Goal: Use online tool/utility: Use online tool/utility

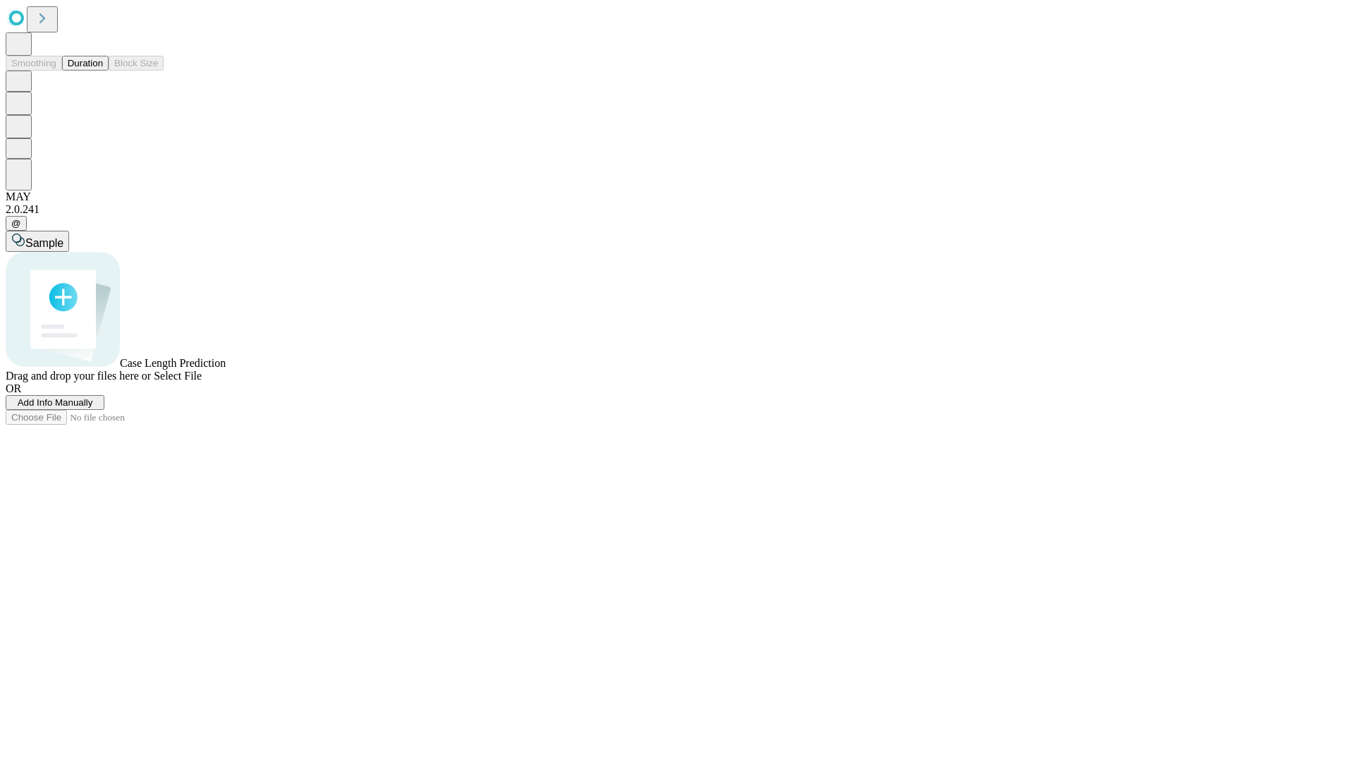
click at [103, 71] on button "Duration" at bounding box center [85, 63] width 47 height 15
click at [93, 408] on span "Add Info Manually" at bounding box center [55, 402] width 75 height 11
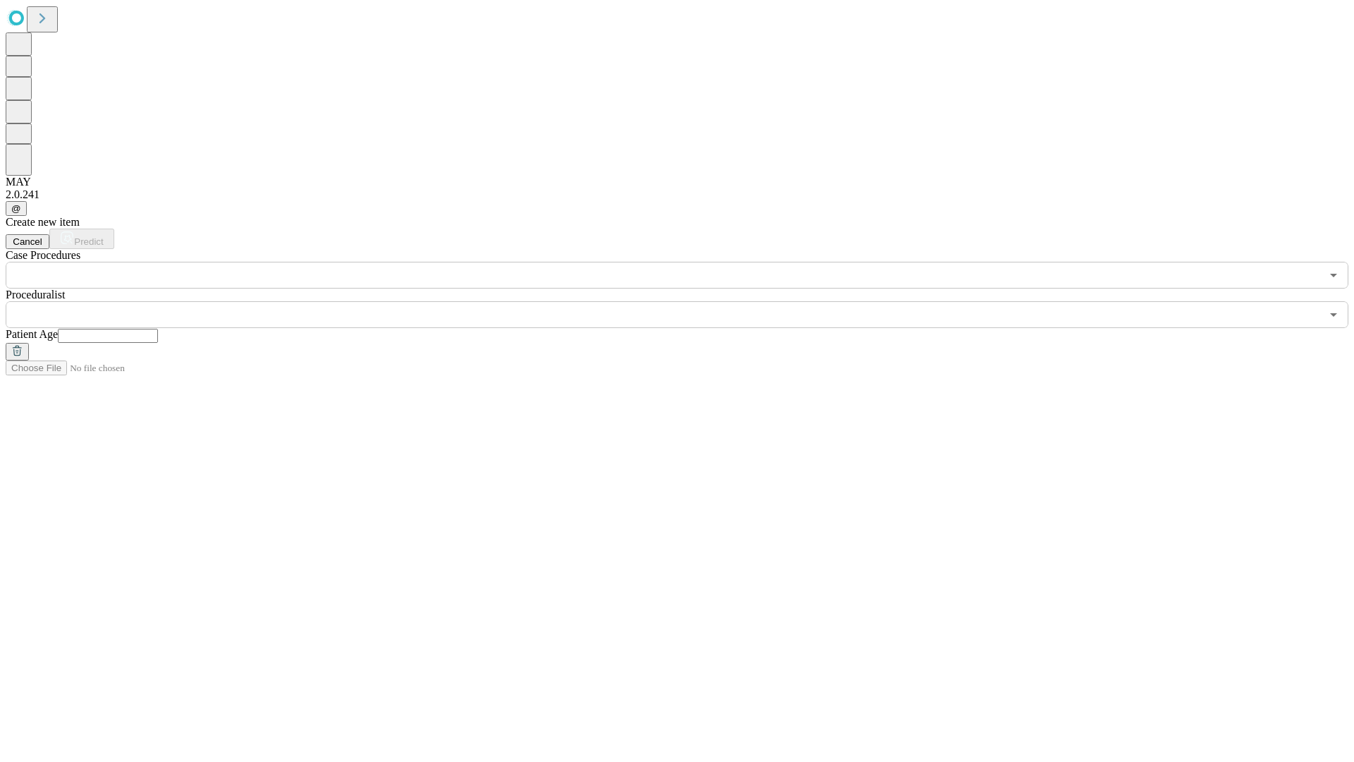
click at [158, 329] on input "text" at bounding box center [108, 336] width 100 height 14
type input "**"
click at [687, 301] on input "text" at bounding box center [663, 314] width 1315 height 27
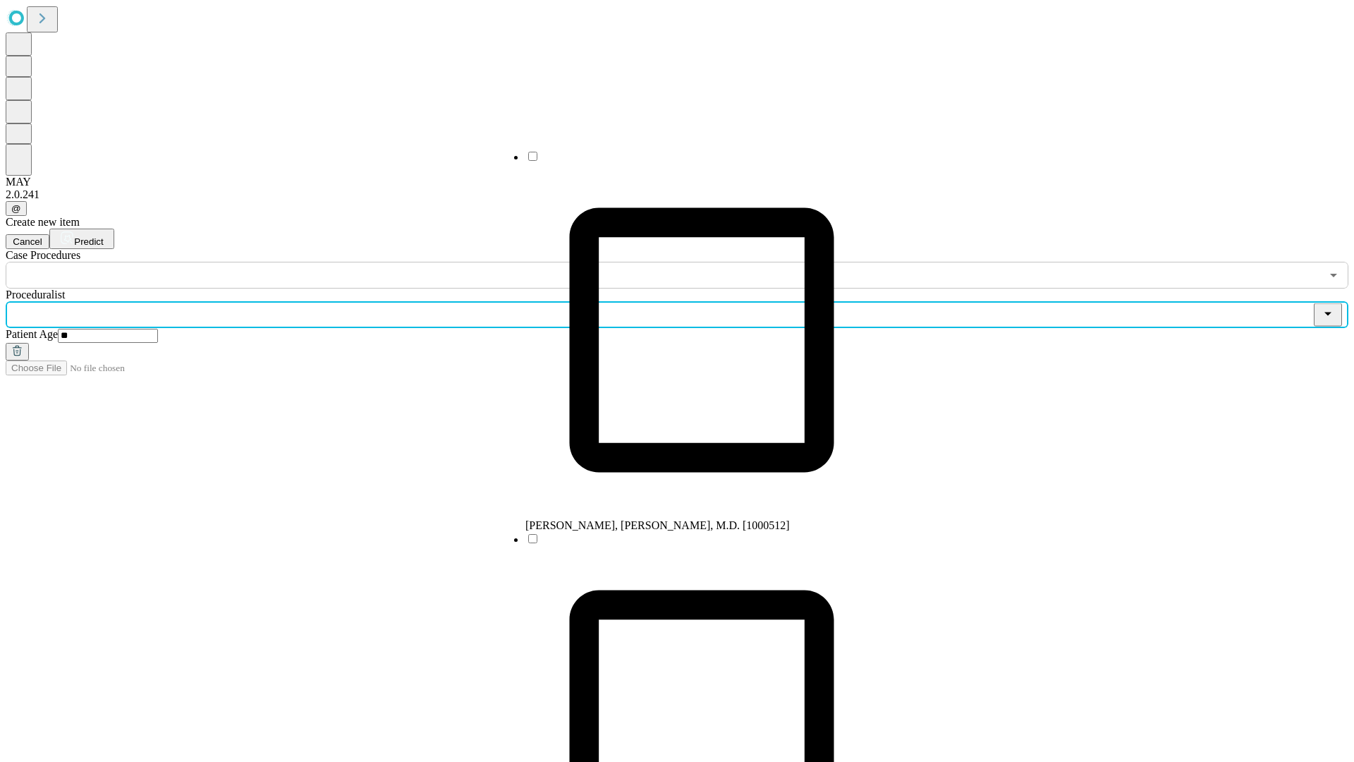
click at [688, 162] on li "[PERSON_NAME], [PERSON_NAME], M.D. [1000512]" at bounding box center [701, 341] width 353 height 382
click at [296, 262] on input "text" at bounding box center [663, 275] width 1315 height 27
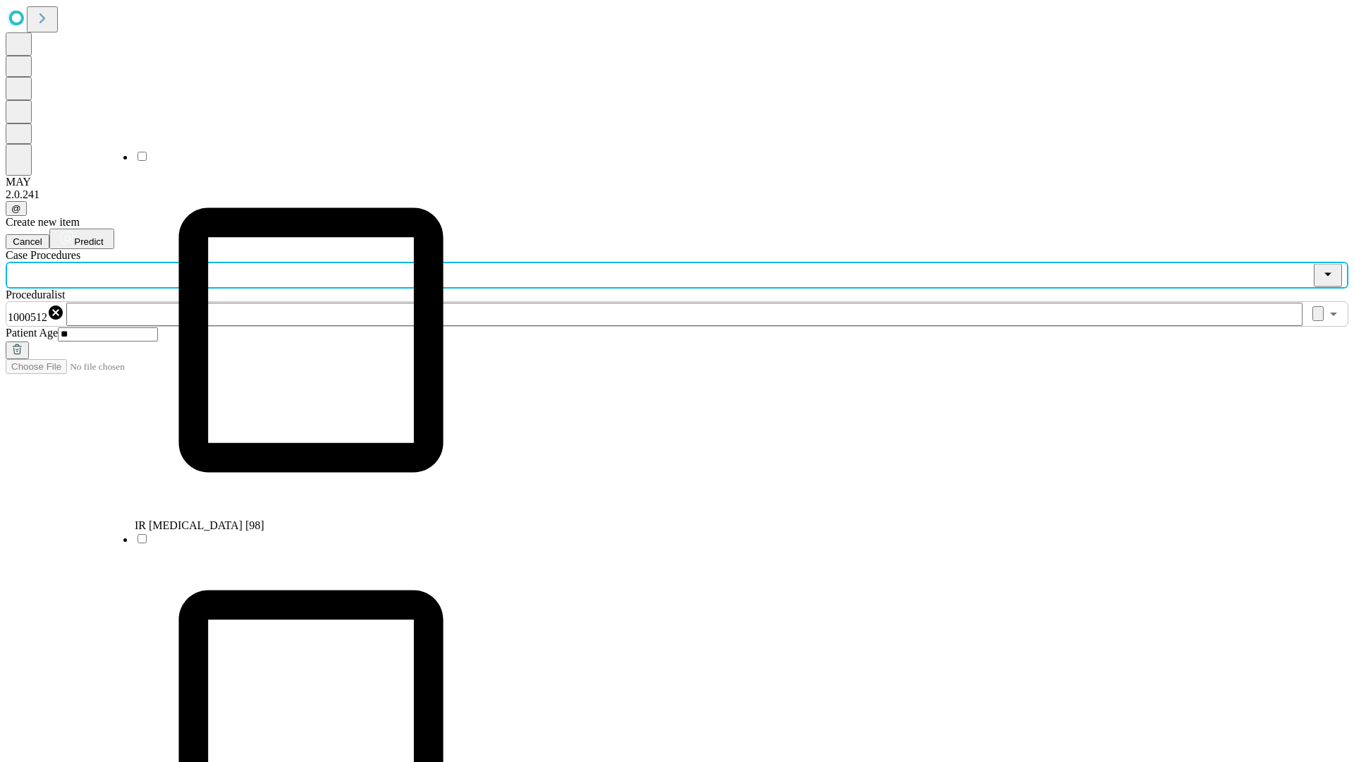
click at [297, 162] on li "IR [MEDICAL_DATA] [98]" at bounding box center [311, 341] width 353 height 382
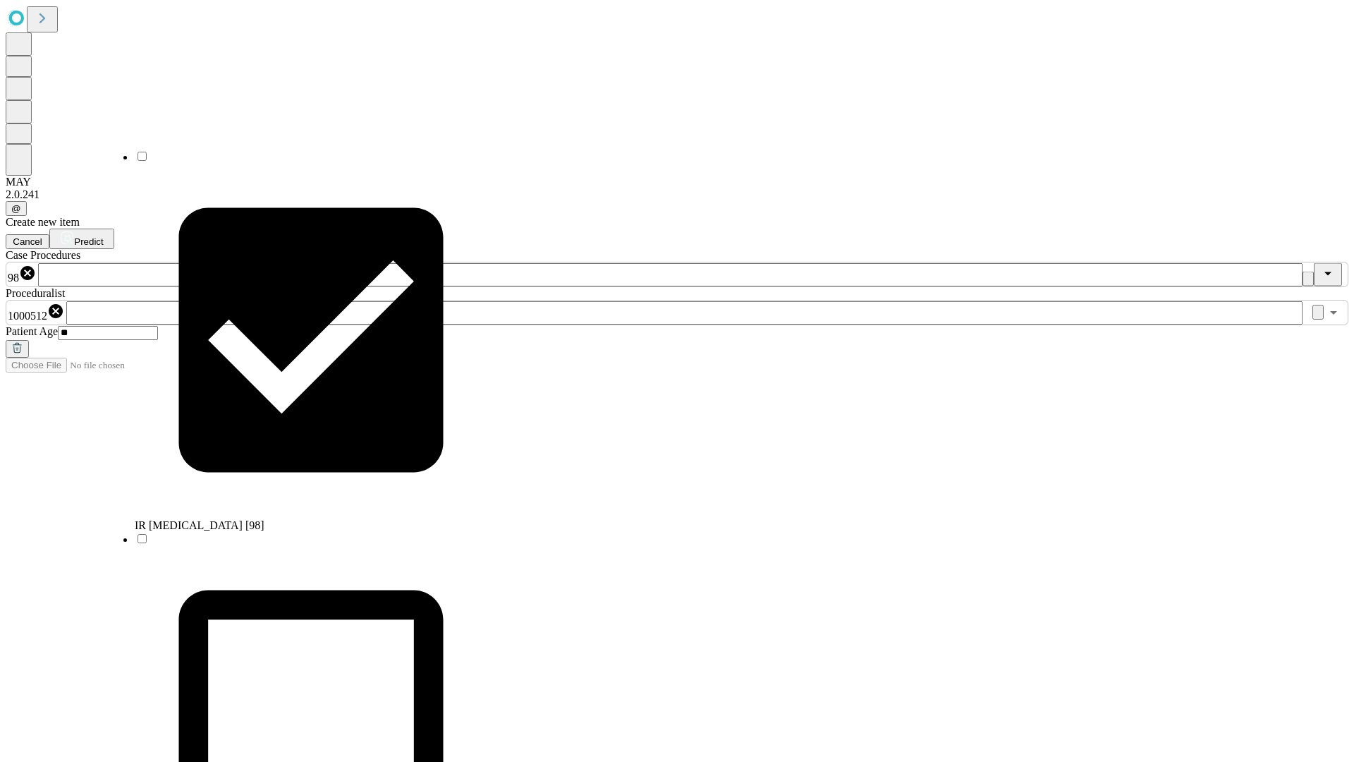
click at [103, 236] on span "Predict" at bounding box center [88, 241] width 29 height 11
